Goal: Task Accomplishment & Management: Manage account settings

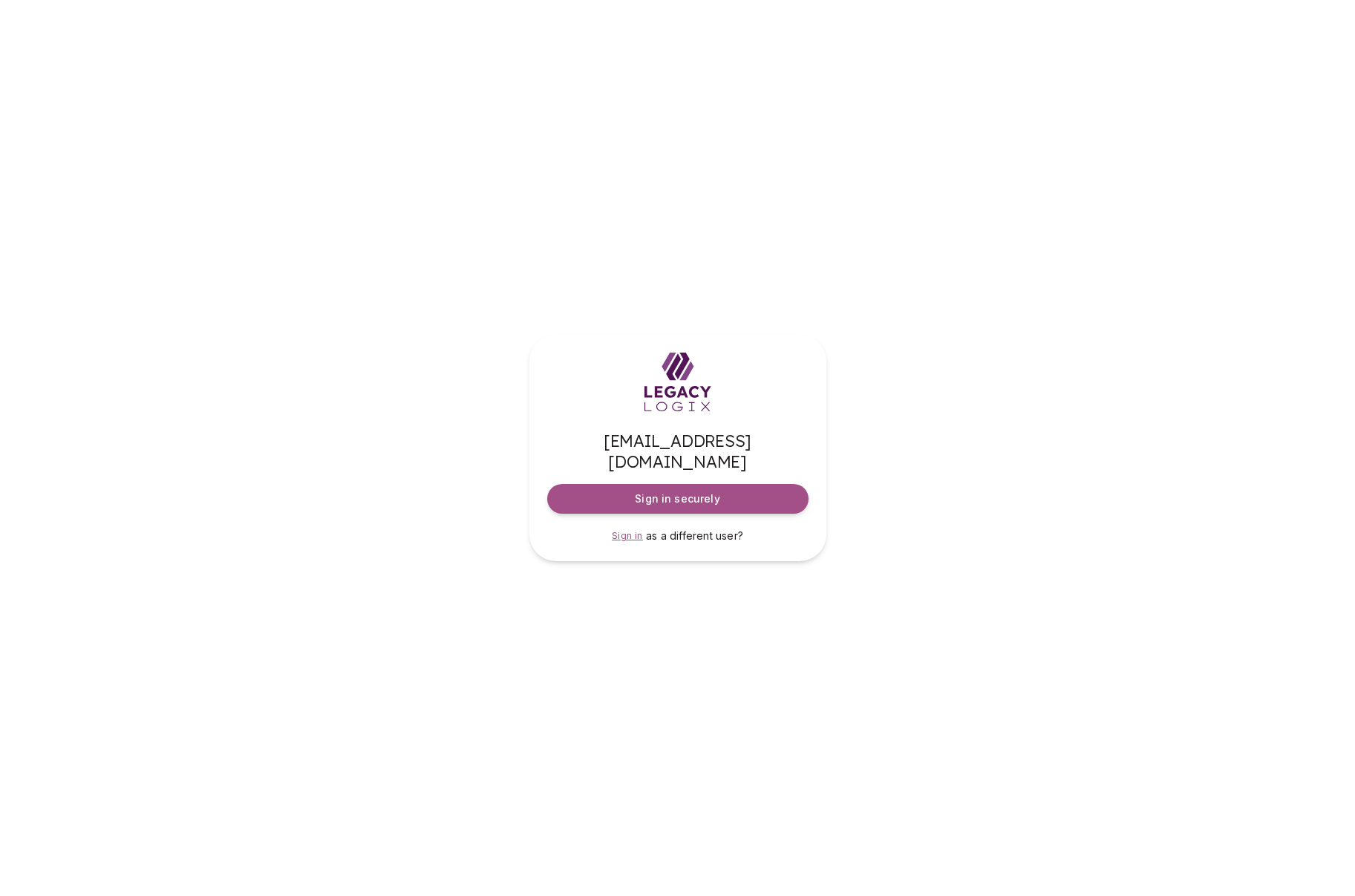
click at [622, 531] on span "Sign in" at bounding box center [627, 536] width 31 height 11
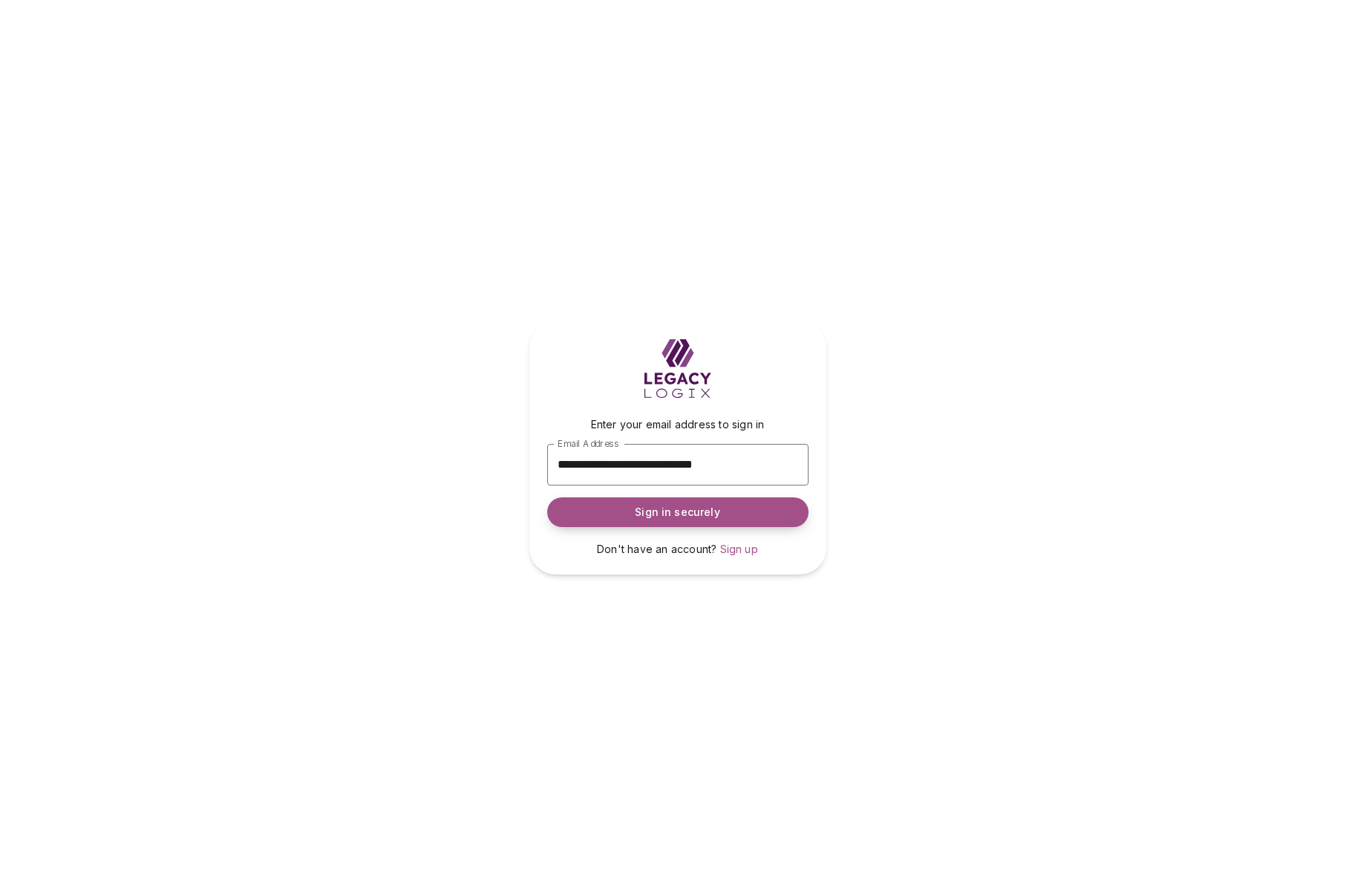
click at [640, 516] on span "Sign in securely" at bounding box center [677, 513] width 85 height 15
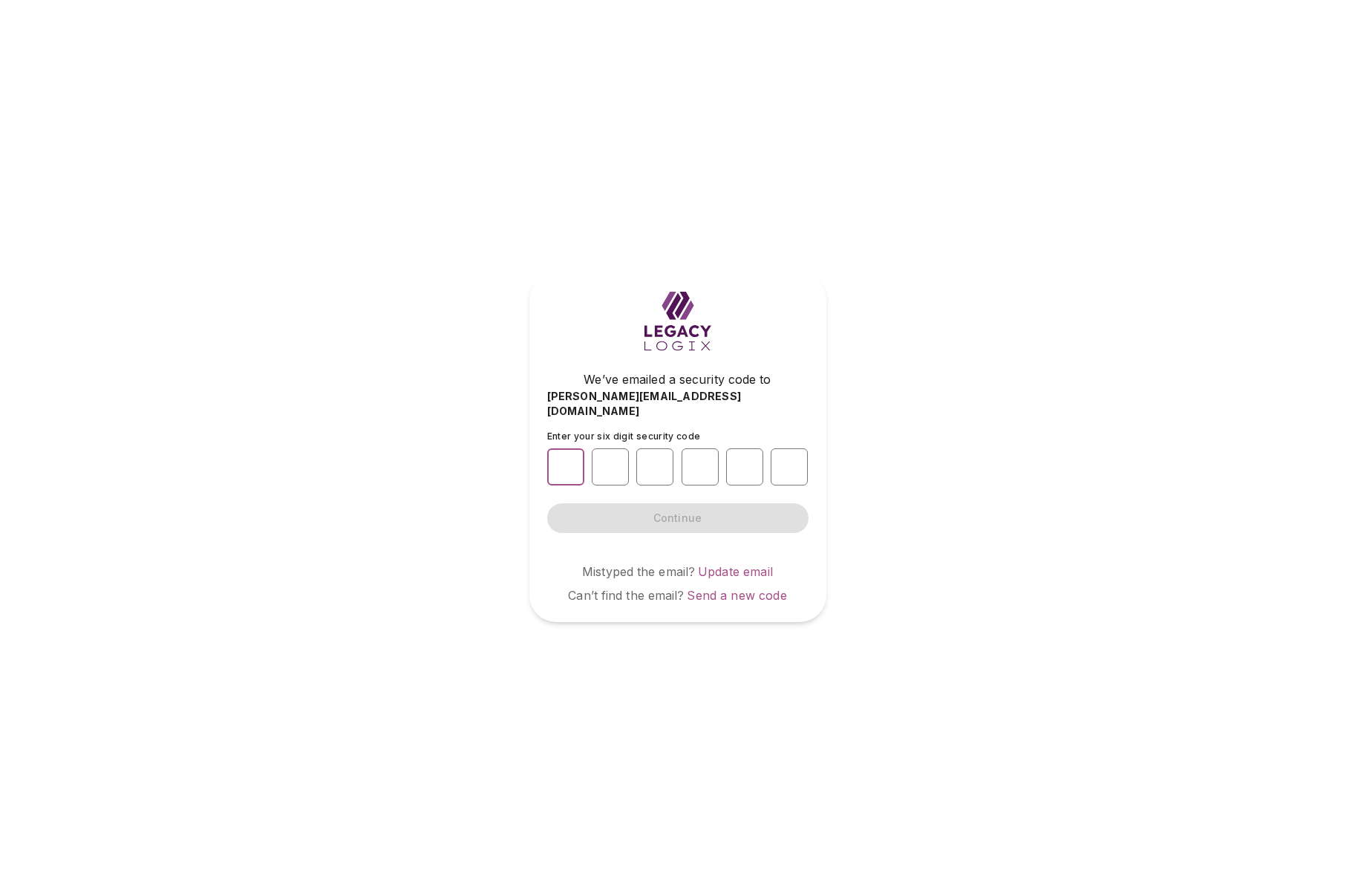
click at [561, 461] on input "number" at bounding box center [566, 466] width 37 height 37
type input "*"
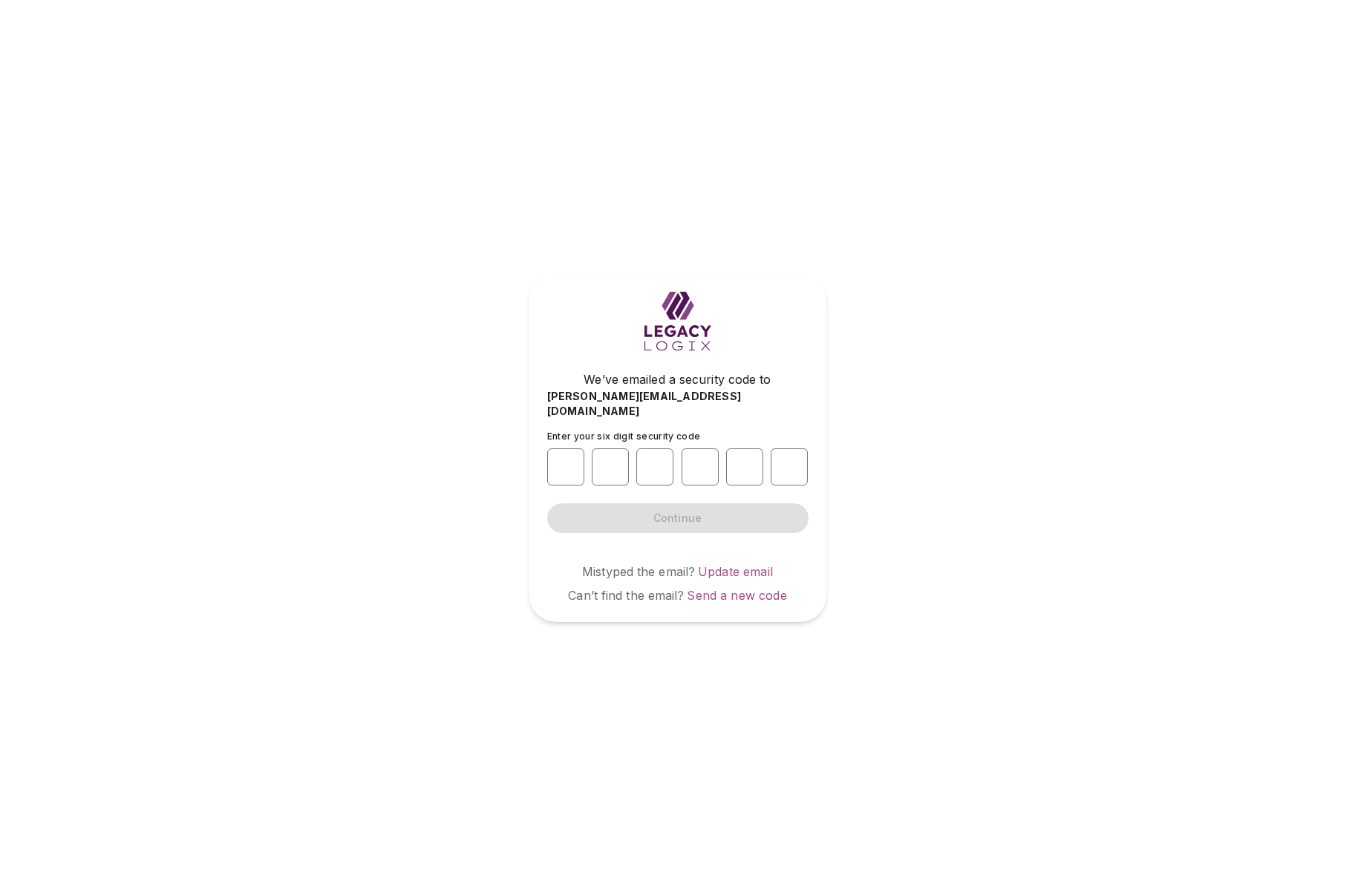
type input "*"
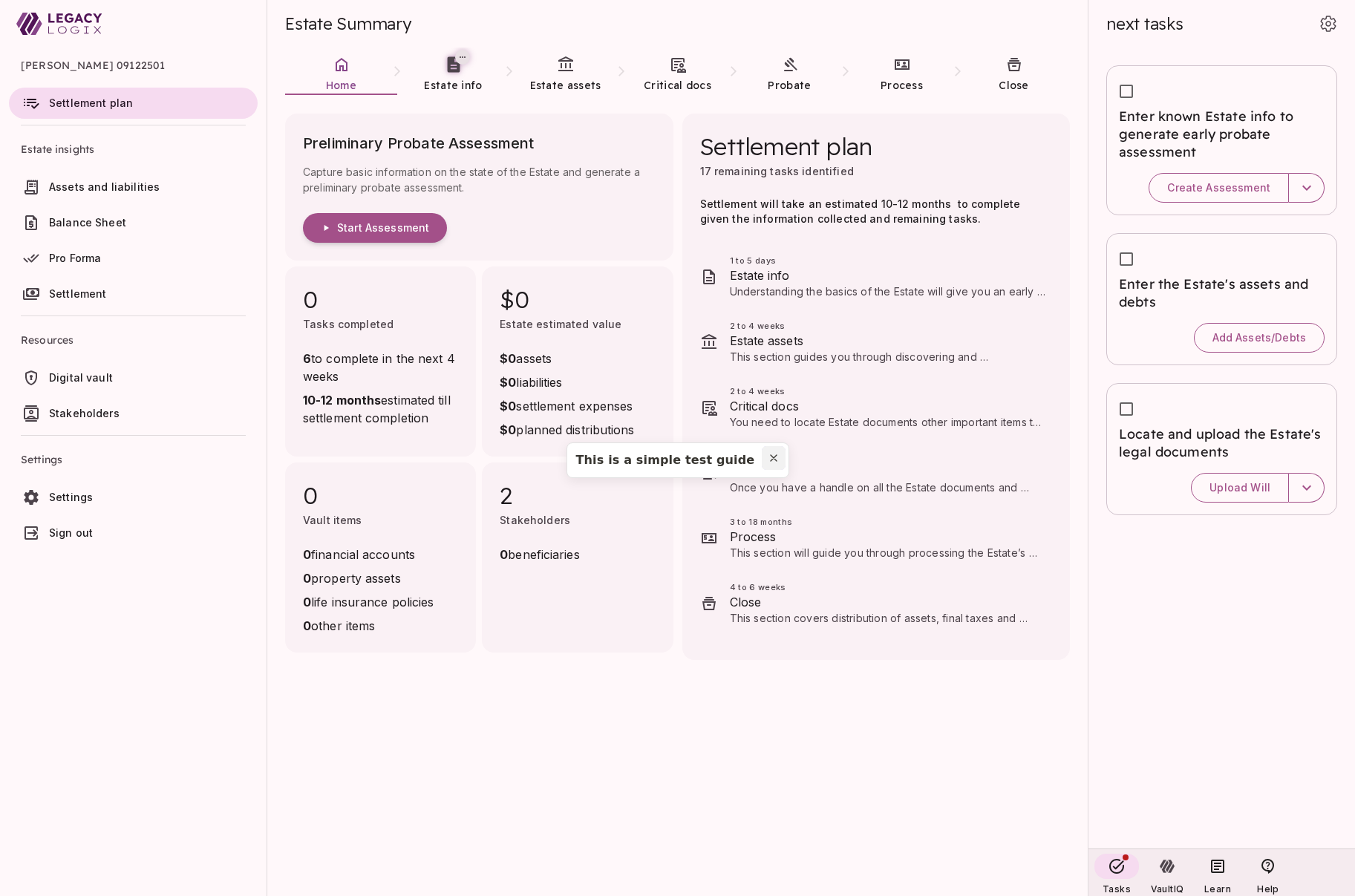
click at [769, 461] on icon "Close popover" at bounding box center [773, 458] width 12 height 12
